Goal: Task Accomplishment & Management: Manage account settings

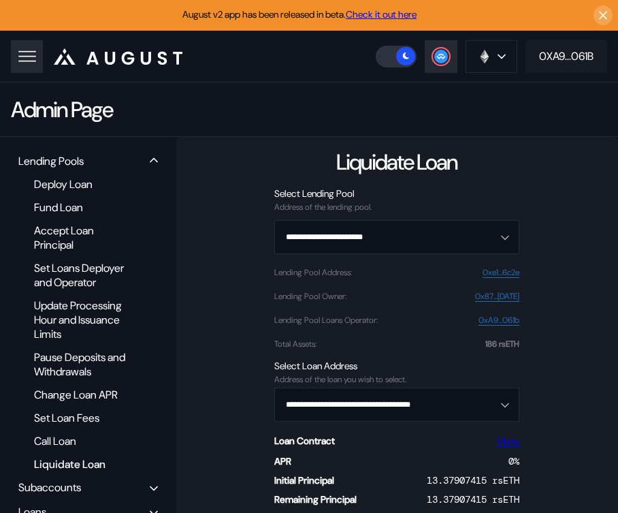
click at [566, 54] on div "0XA9...061B" at bounding box center [566, 56] width 54 height 14
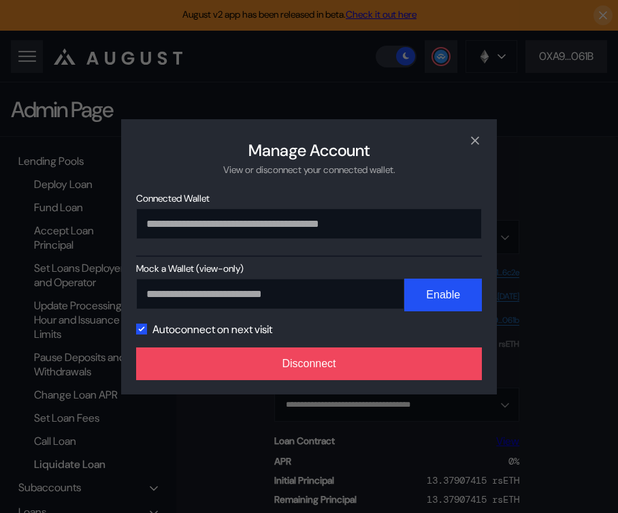
click at [222, 70] on div "**********" at bounding box center [309, 256] width 618 height 513
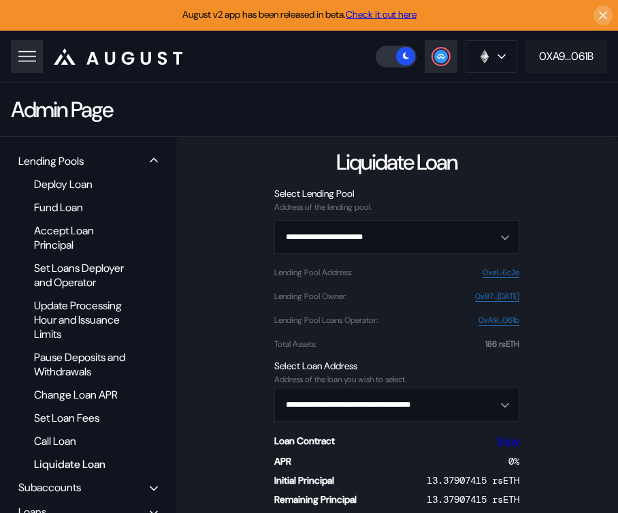
click at [556, 56] on div "0XA9...061B" at bounding box center [566, 56] width 54 height 14
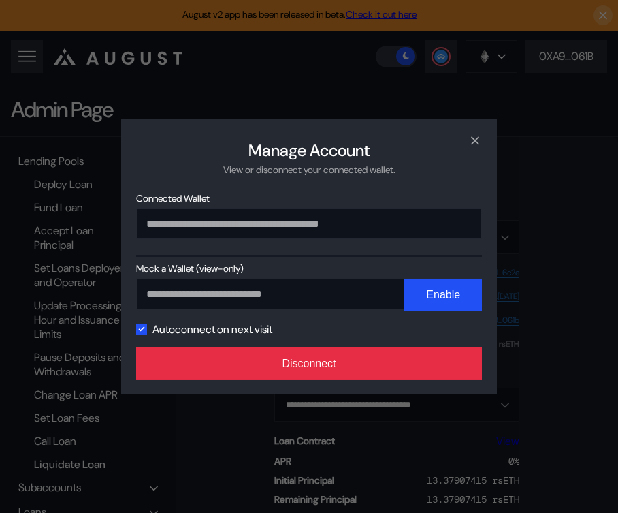
click at [269, 363] on button "Disconnect" at bounding box center [309, 363] width 346 height 33
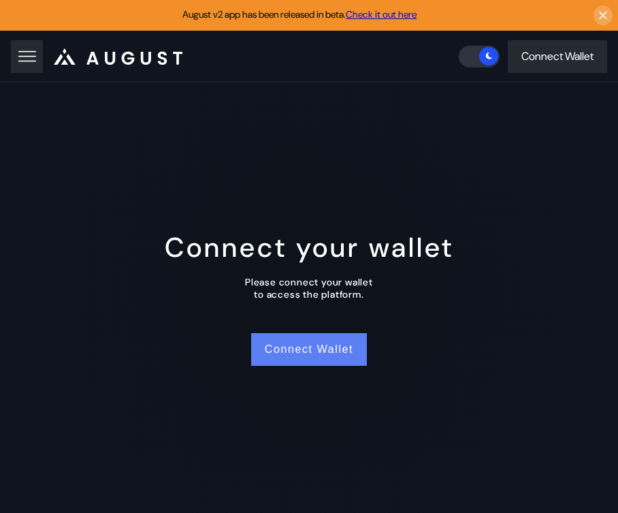
click at [346, 346] on button "Connect Wallet" at bounding box center [309, 349] width 116 height 33
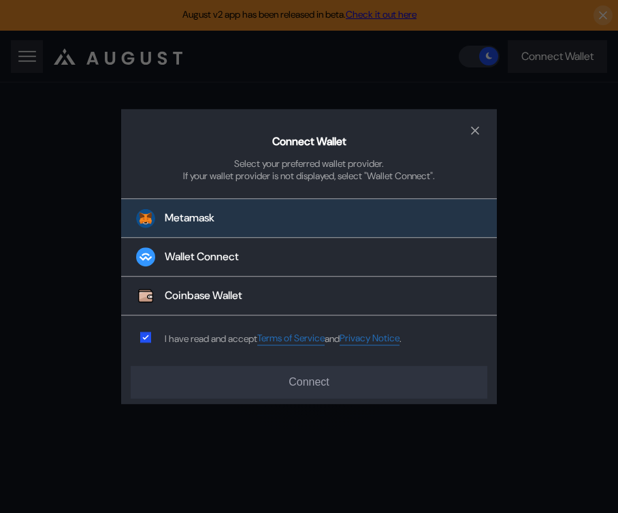
click at [352, 222] on button "Metamask" at bounding box center [309, 218] width 376 height 39
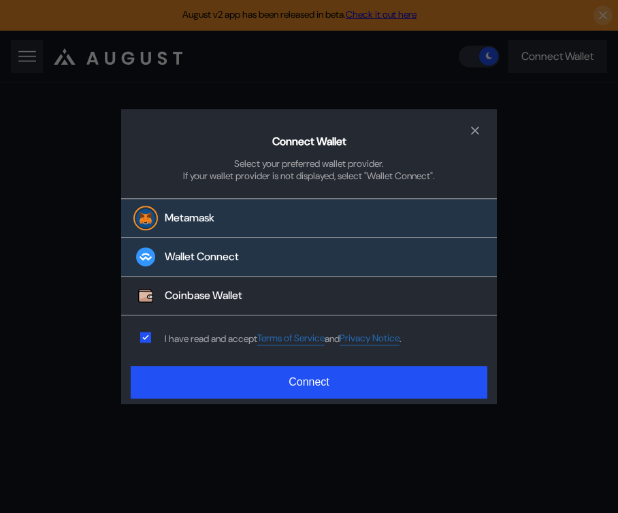
click at [280, 255] on button "Wallet Connect" at bounding box center [309, 257] width 376 height 39
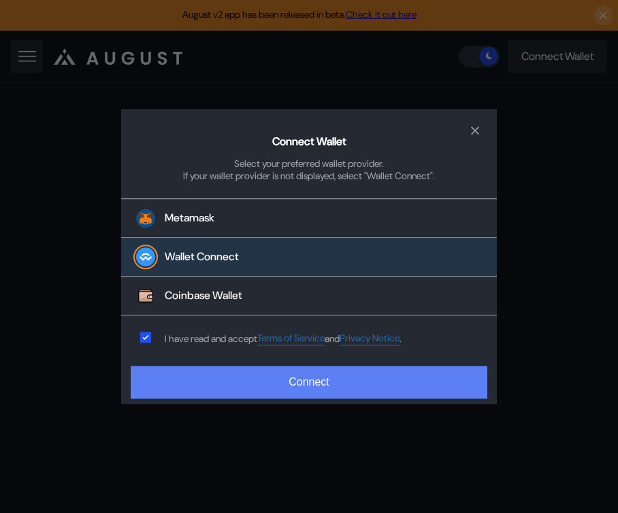
click at [229, 388] on button "Connect" at bounding box center [309, 382] width 357 height 33
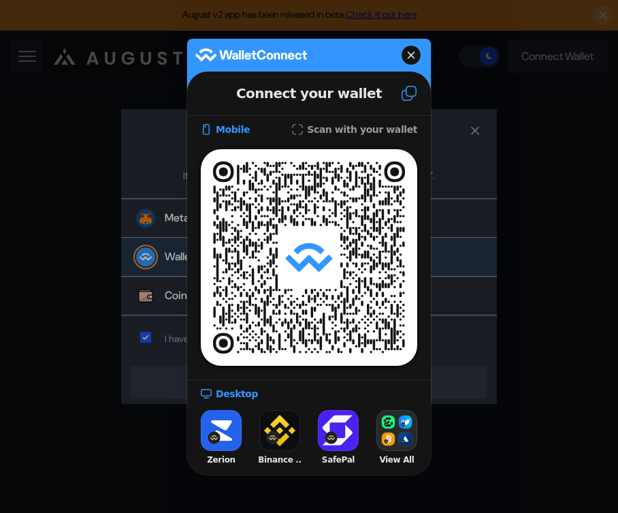
click at [402, 92] on icon at bounding box center [409, 93] width 15 height 15
